Goal: Task Accomplishment & Management: Use online tool/utility

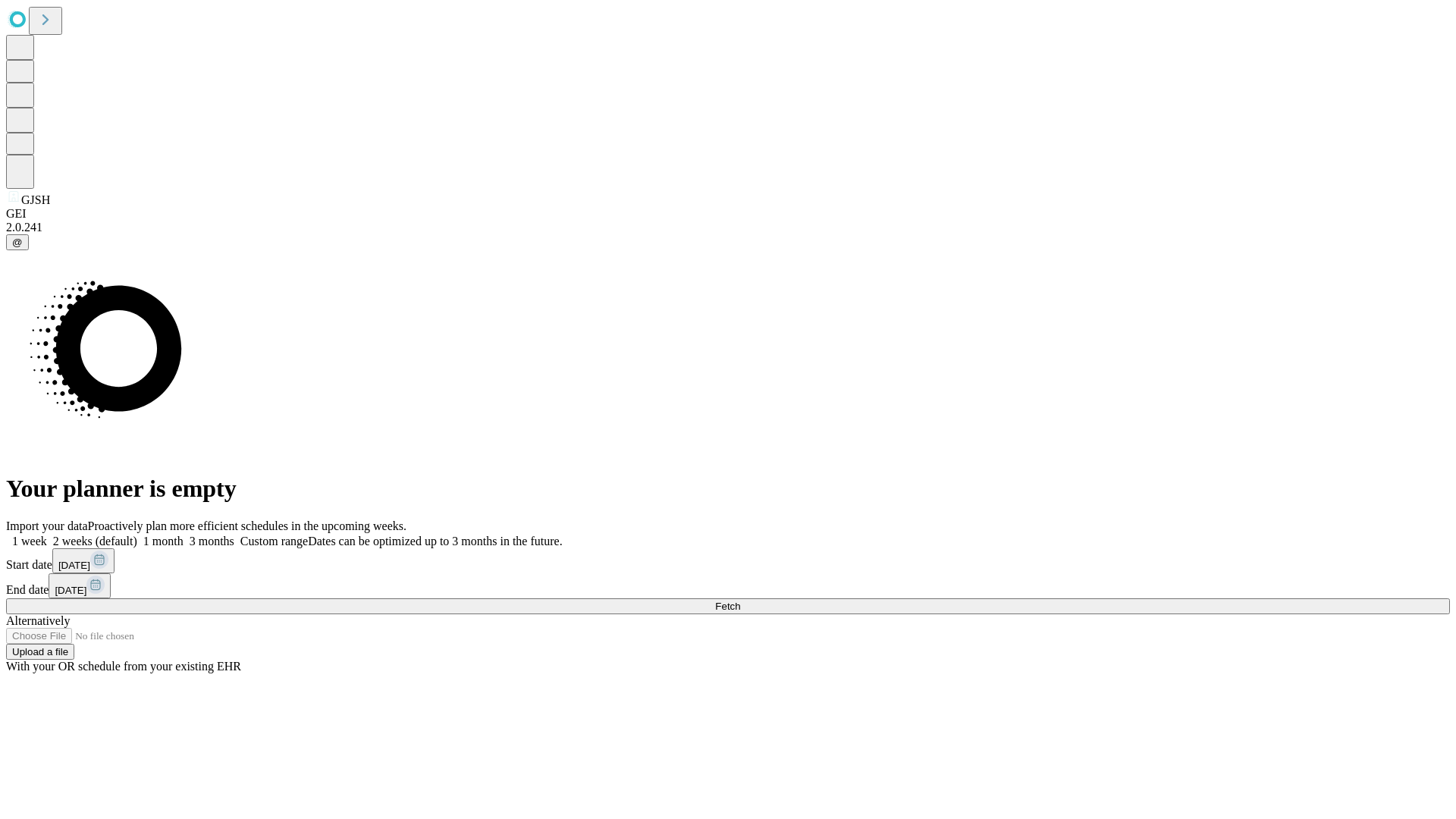
click at [740, 601] on span "Fetch" at bounding box center [728, 606] width 25 height 11
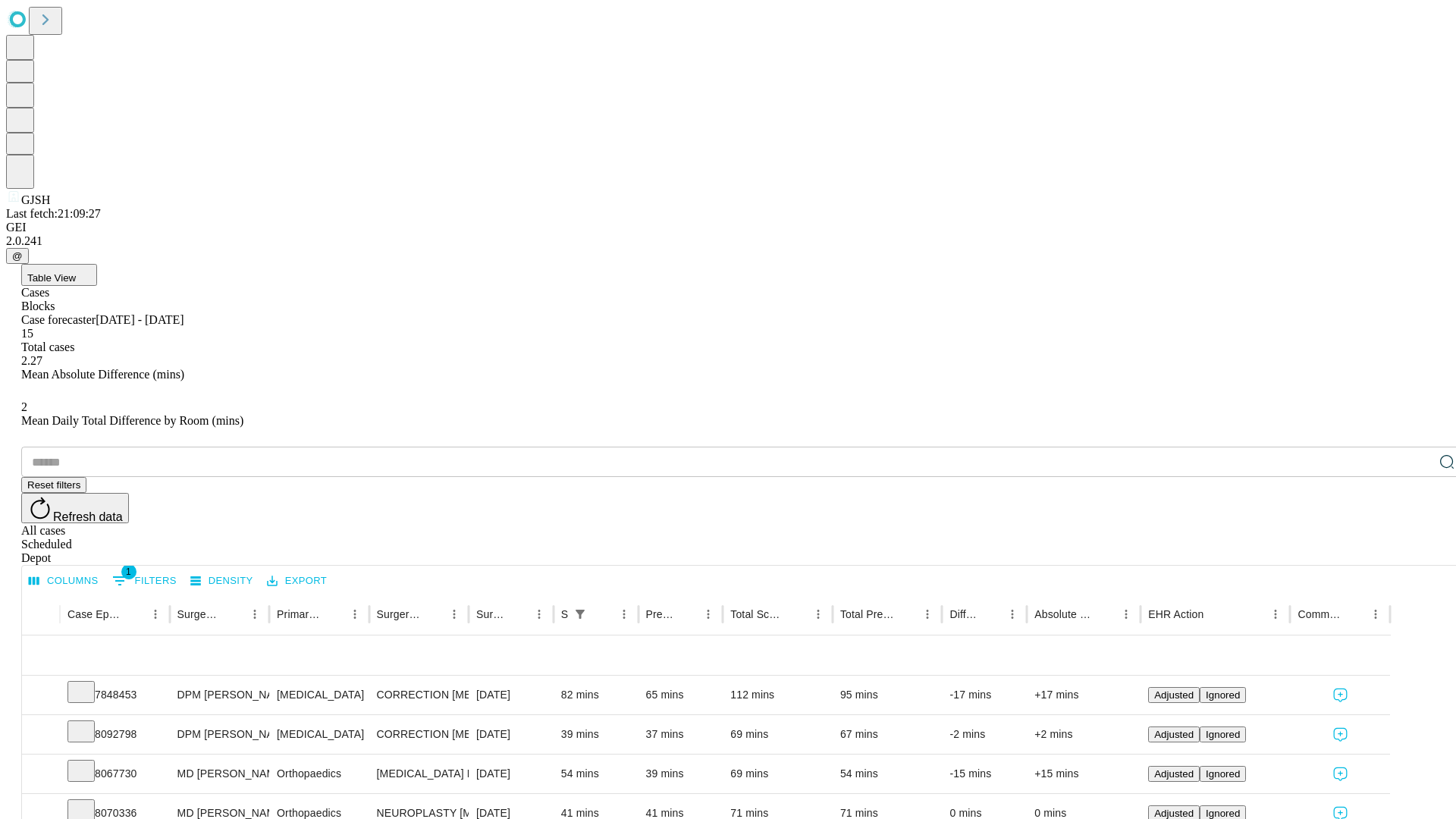
scroll to position [50, 0]
click at [89, 684] on icon at bounding box center [81, 691] width 16 height 16
